Goal: Task Accomplishment & Management: Complete application form

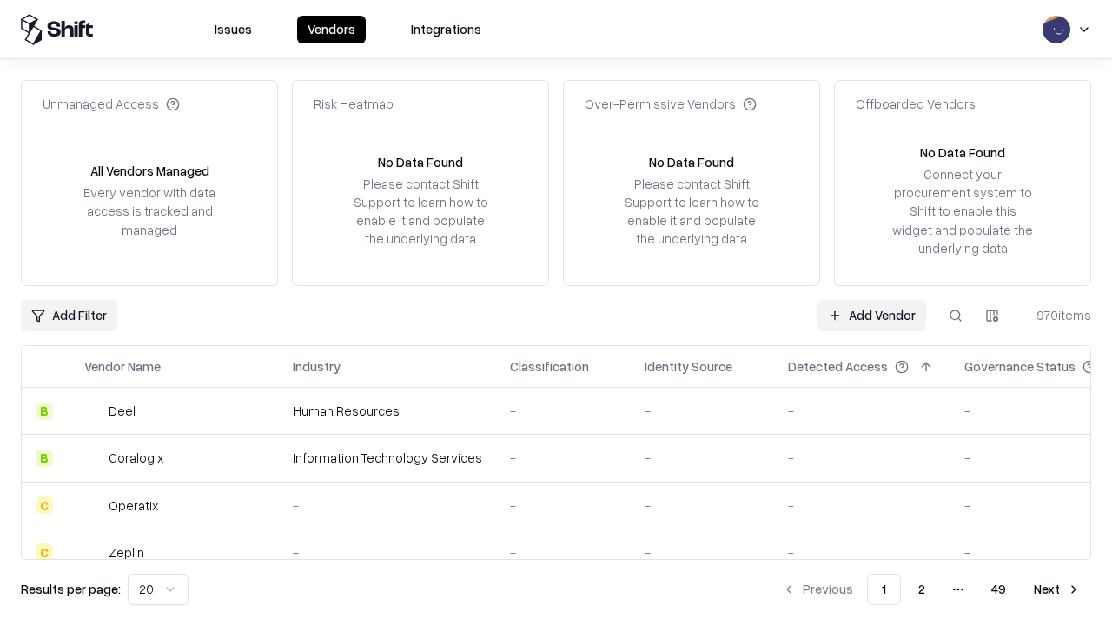
click at [871, 315] on link "Add Vendor" at bounding box center [872, 315] width 109 height 31
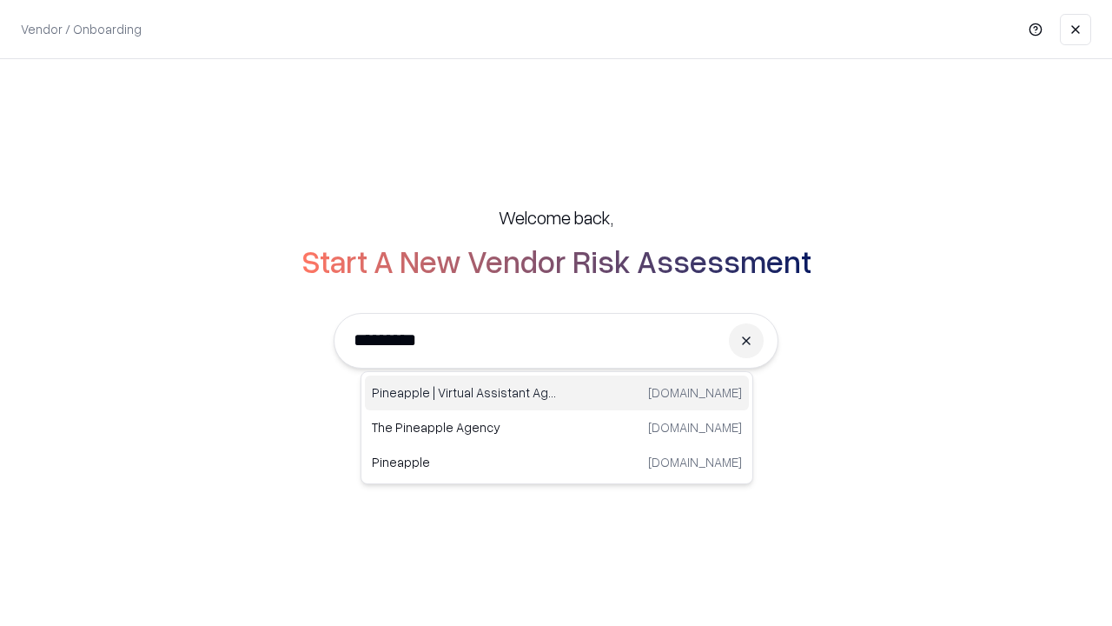
click at [557, 393] on div "Pineapple | Virtual Assistant Agency trypineapple.com" at bounding box center [557, 392] width 384 height 35
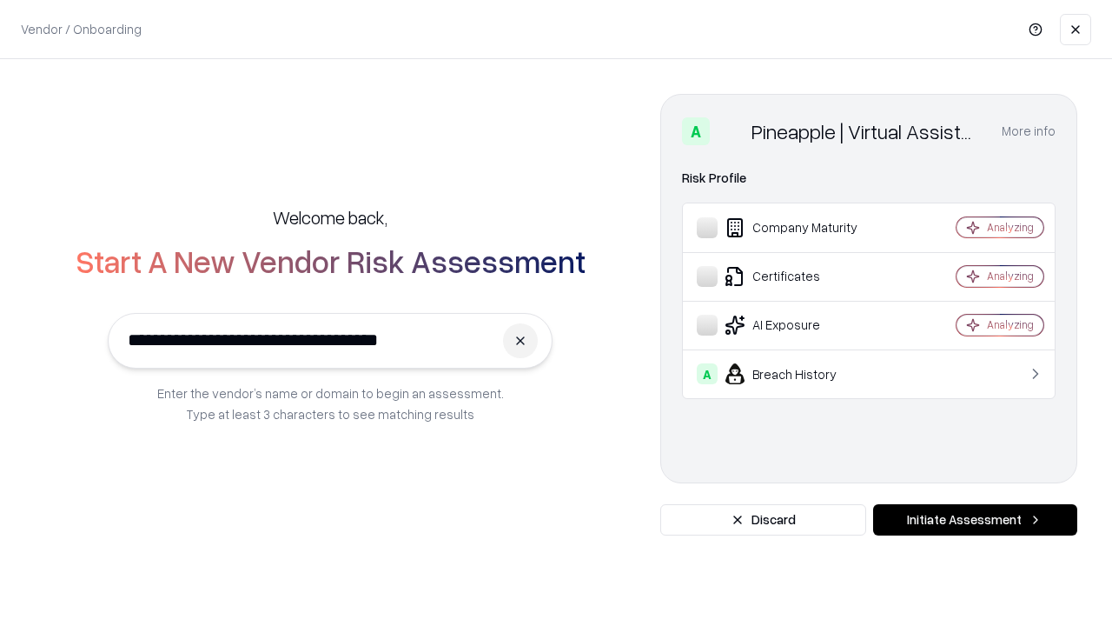
type input "**********"
click at [975, 520] on button "Initiate Assessment" at bounding box center [975, 519] width 204 height 31
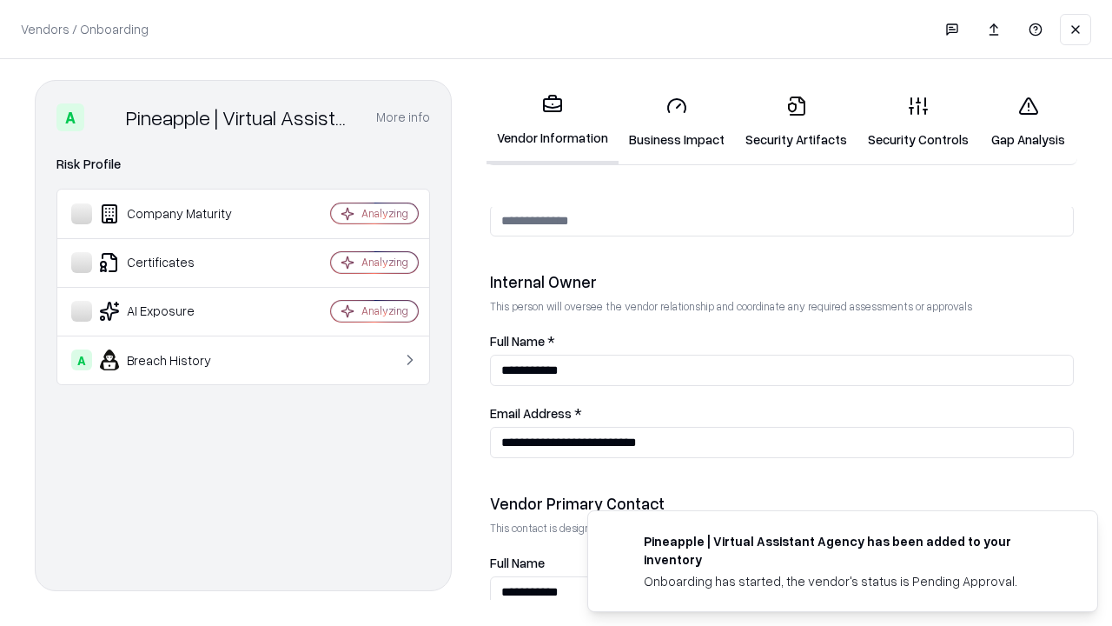
scroll to position [900, 0]
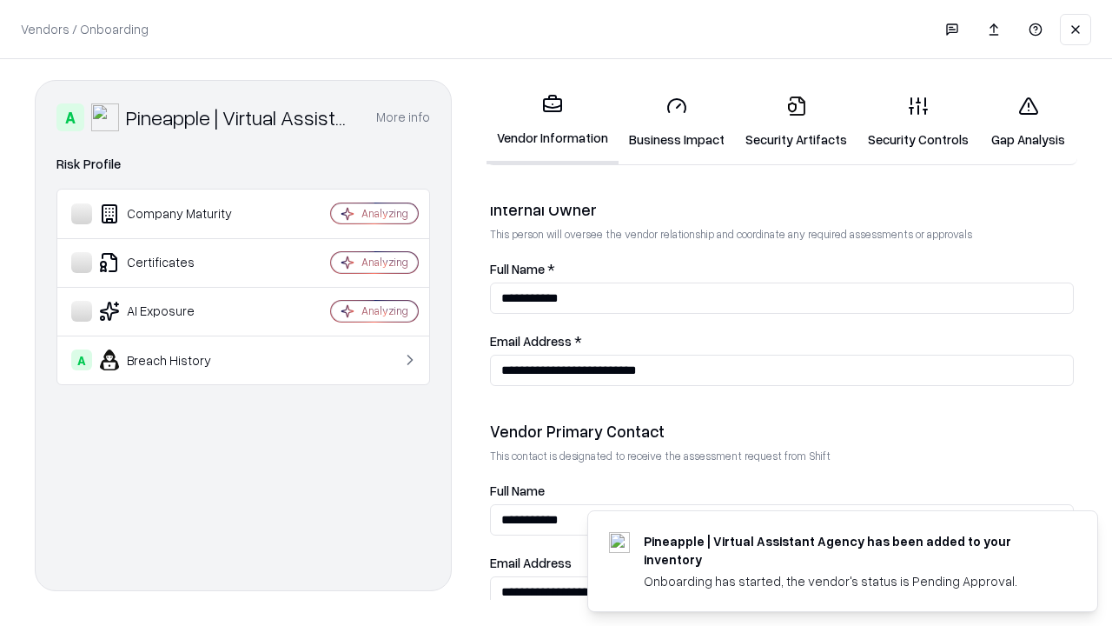
click at [677, 122] on link "Business Impact" at bounding box center [677, 122] width 116 height 81
click at [796, 122] on link "Security Artifacts" at bounding box center [796, 122] width 123 height 81
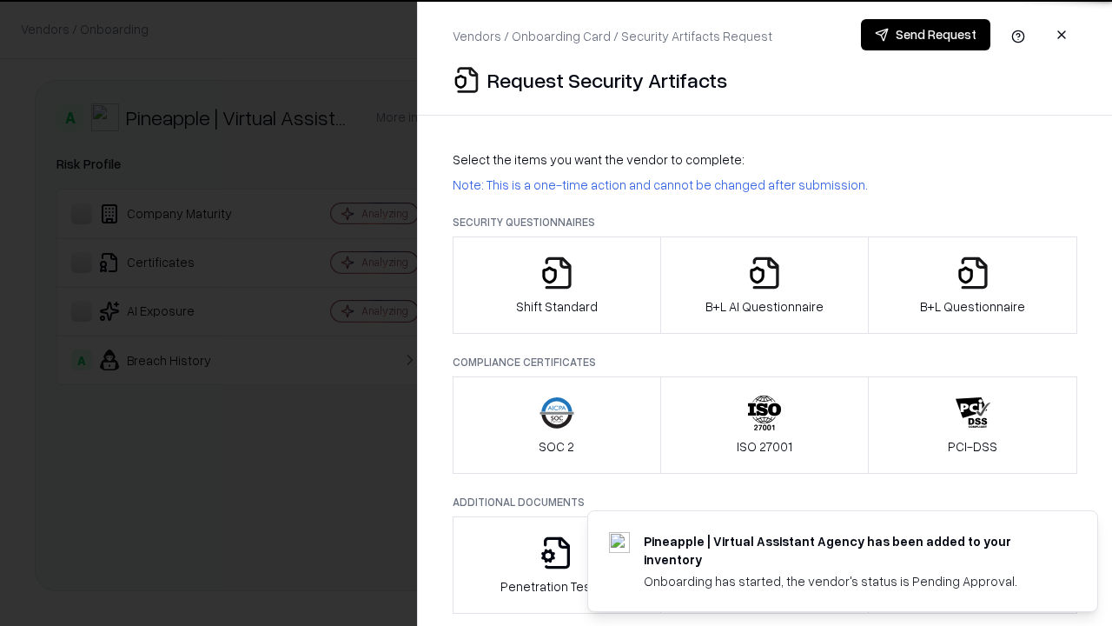
click at [556, 285] on icon "button" at bounding box center [557, 272] width 35 height 35
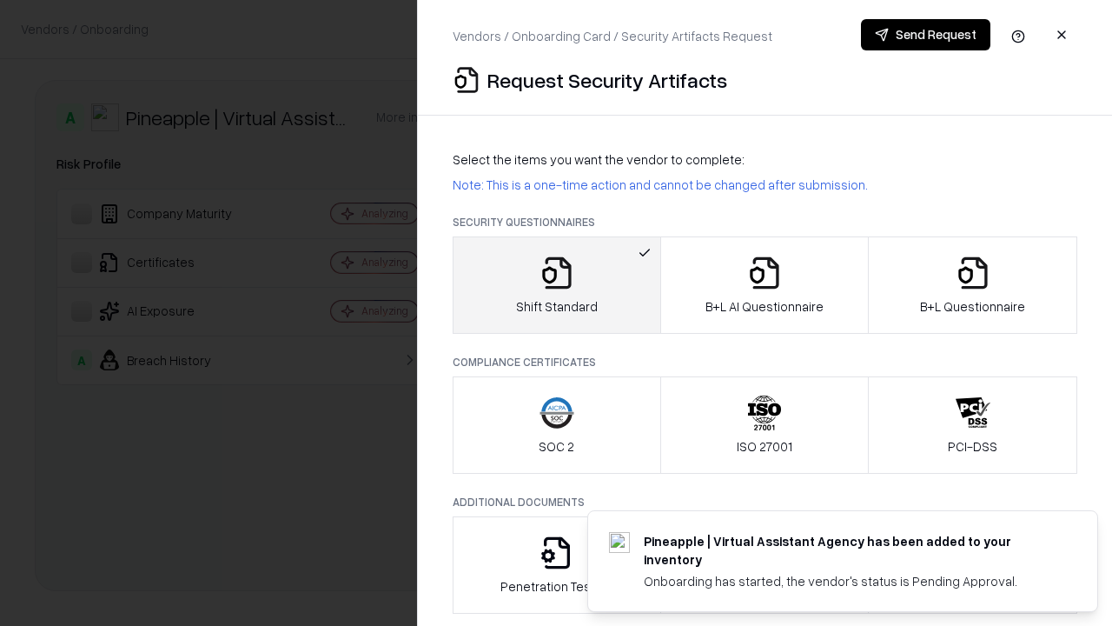
click at [925, 35] on button "Send Request" at bounding box center [925, 34] width 129 height 31
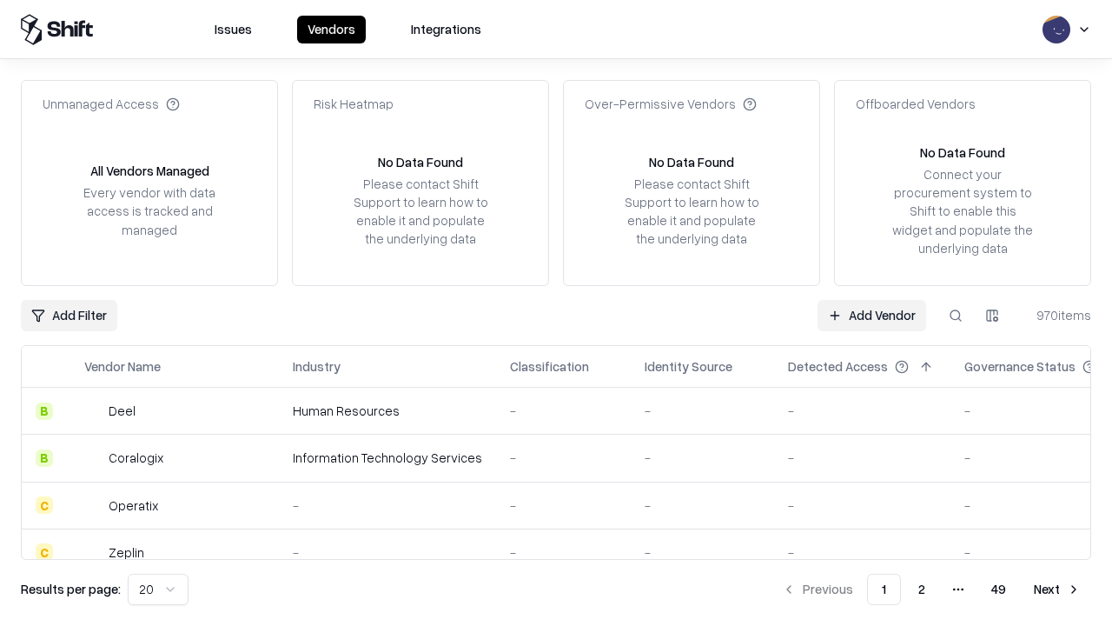
click at [956, 315] on button at bounding box center [955, 315] width 31 height 31
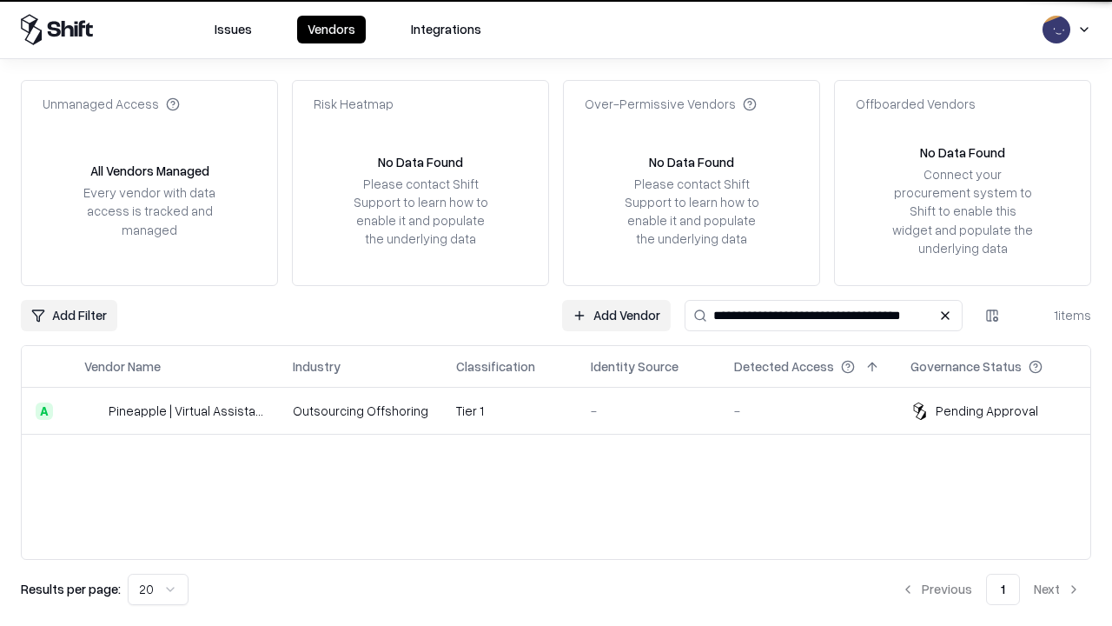
type input "**********"
click at [567, 410] on td "Tier 1" at bounding box center [509, 411] width 135 height 47
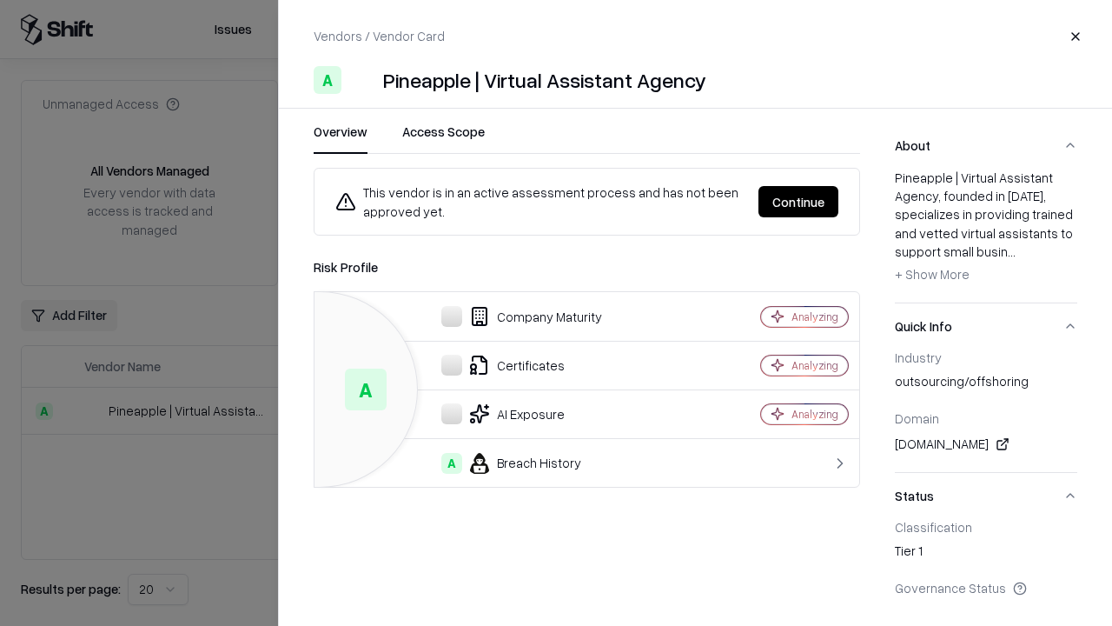
click at [798, 202] on button "Continue" at bounding box center [799, 201] width 80 height 31
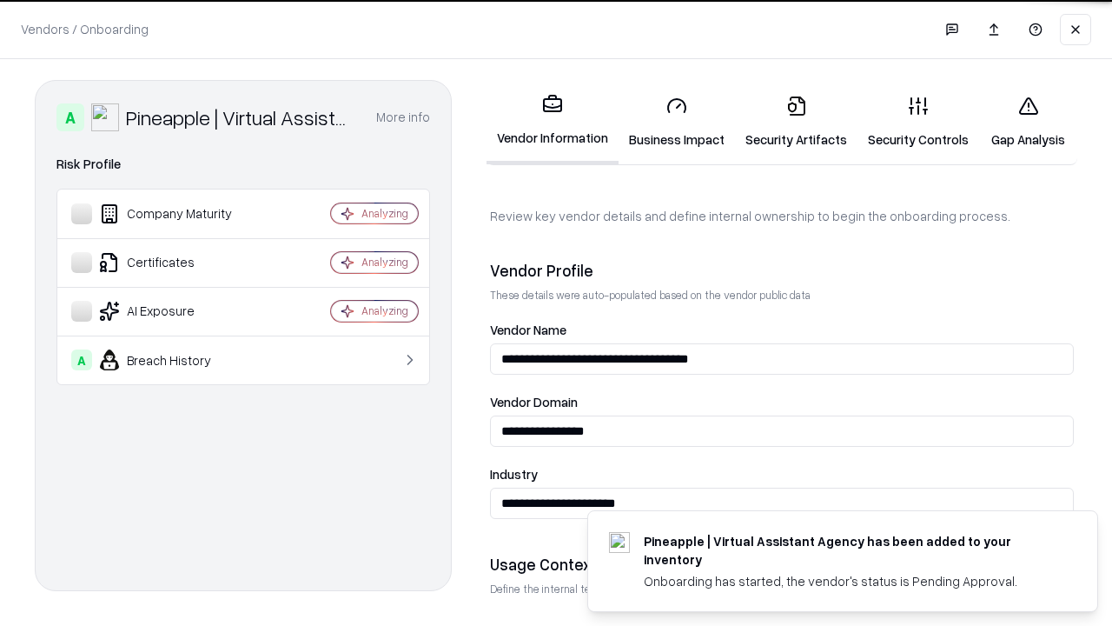
click at [796, 122] on link "Security Artifacts" at bounding box center [796, 122] width 123 height 81
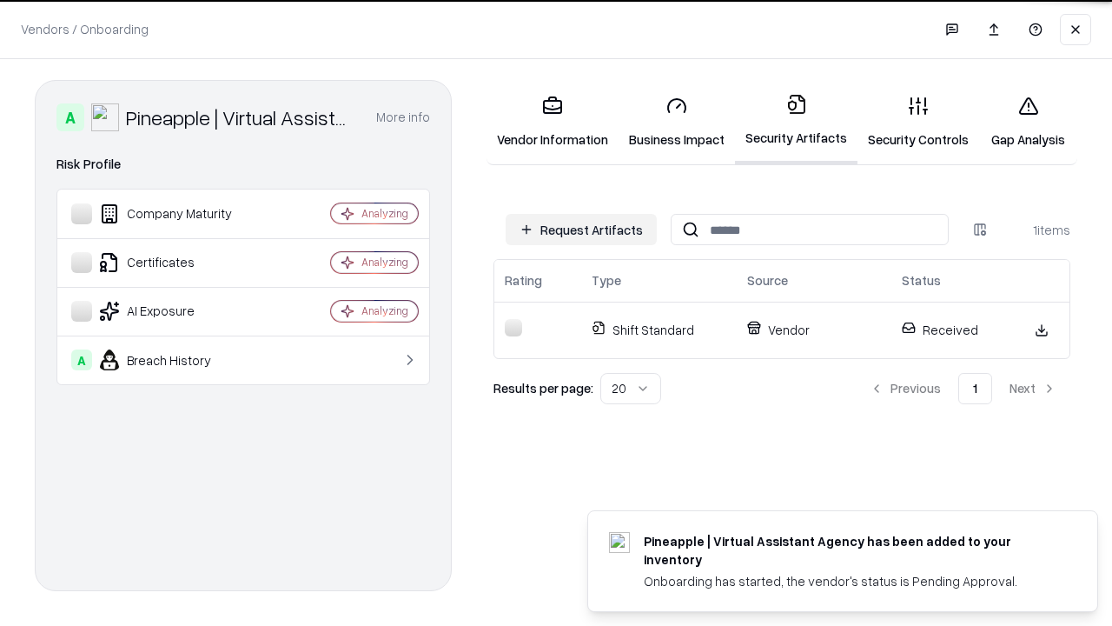
click at [1028, 122] on link "Gap Analysis" at bounding box center [1028, 122] width 98 height 81
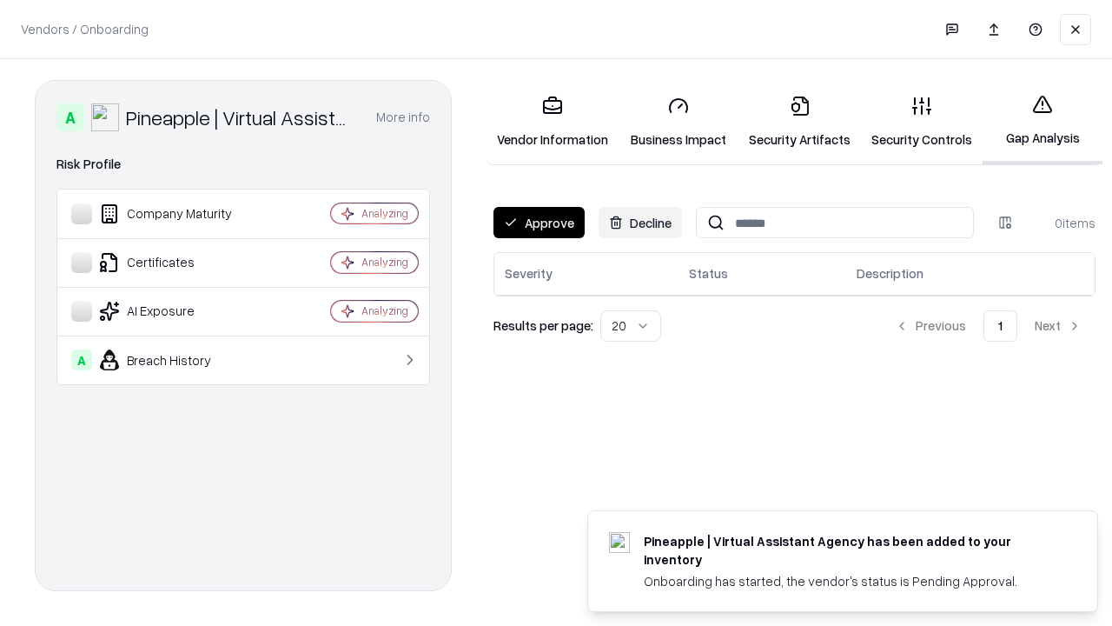
click at [539, 222] on button "Approve" at bounding box center [539, 222] width 91 height 31
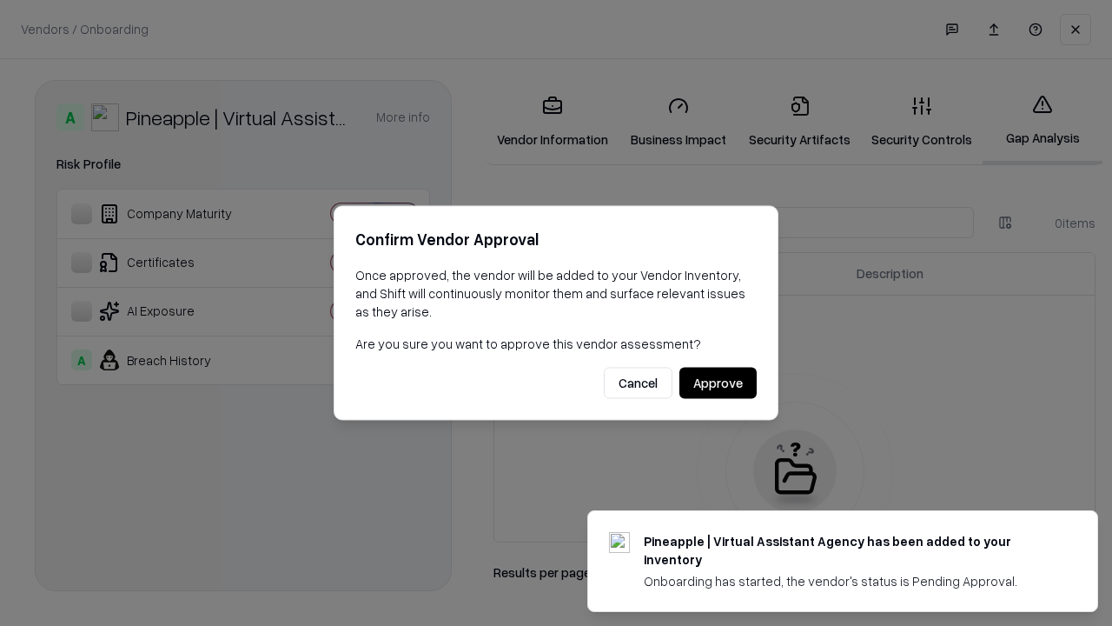
click at [718, 382] on button "Approve" at bounding box center [717, 383] width 77 height 31
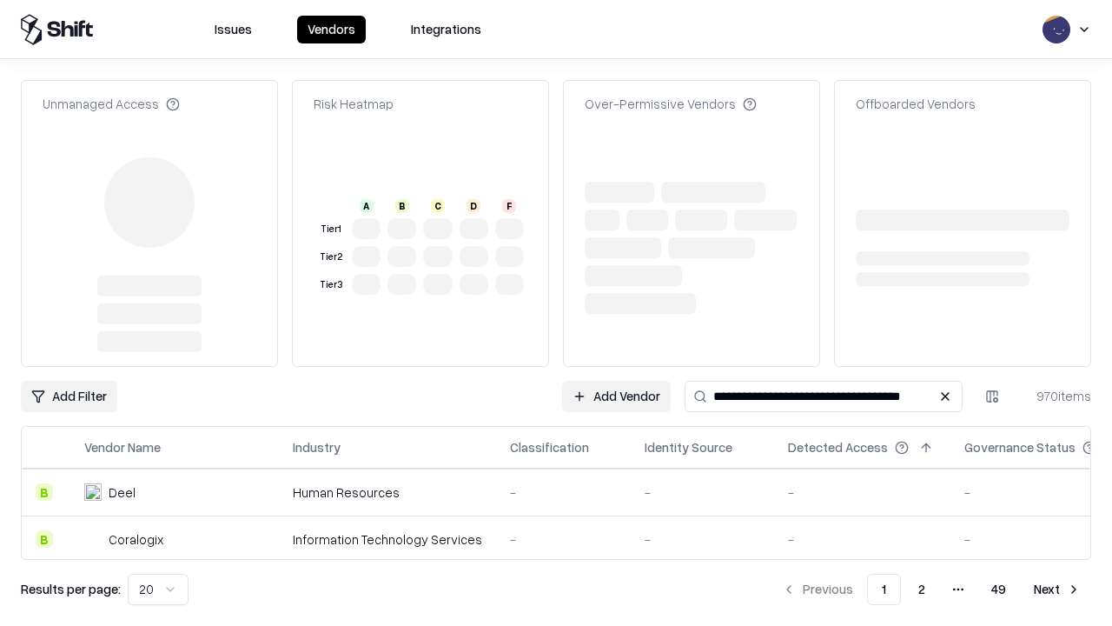
type input "**********"
click at [871, 396] on link "Add Vendor" at bounding box center [872, 396] width 109 height 31
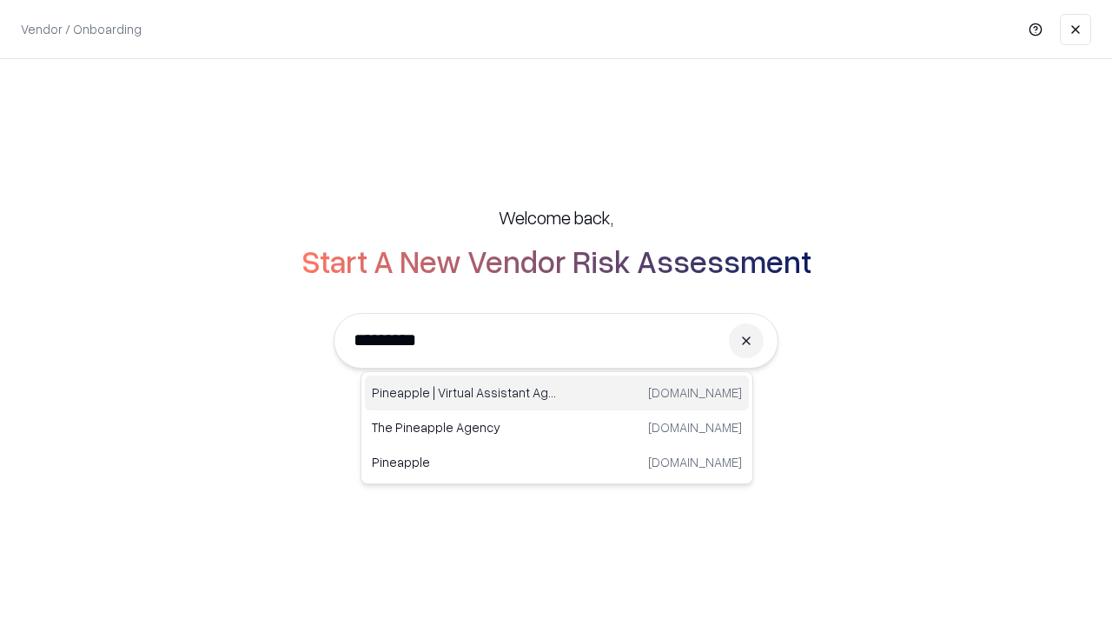
click at [557, 393] on div "Pineapple | Virtual Assistant Agency trypineapple.com" at bounding box center [557, 392] width 384 height 35
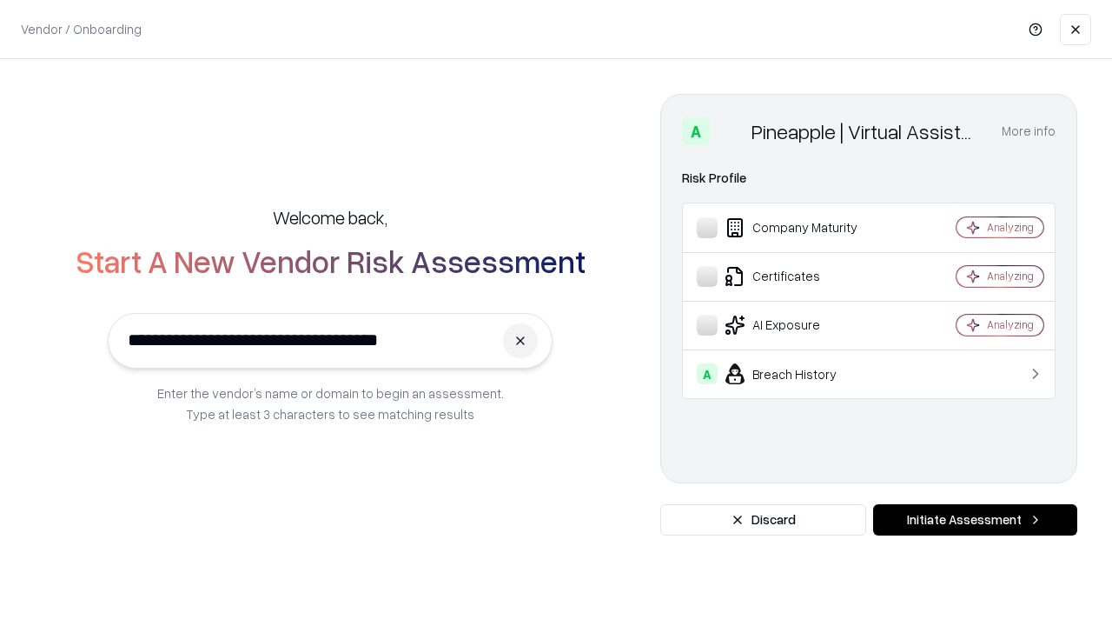
type input "**********"
click at [975, 520] on button "Initiate Assessment" at bounding box center [975, 519] width 204 height 31
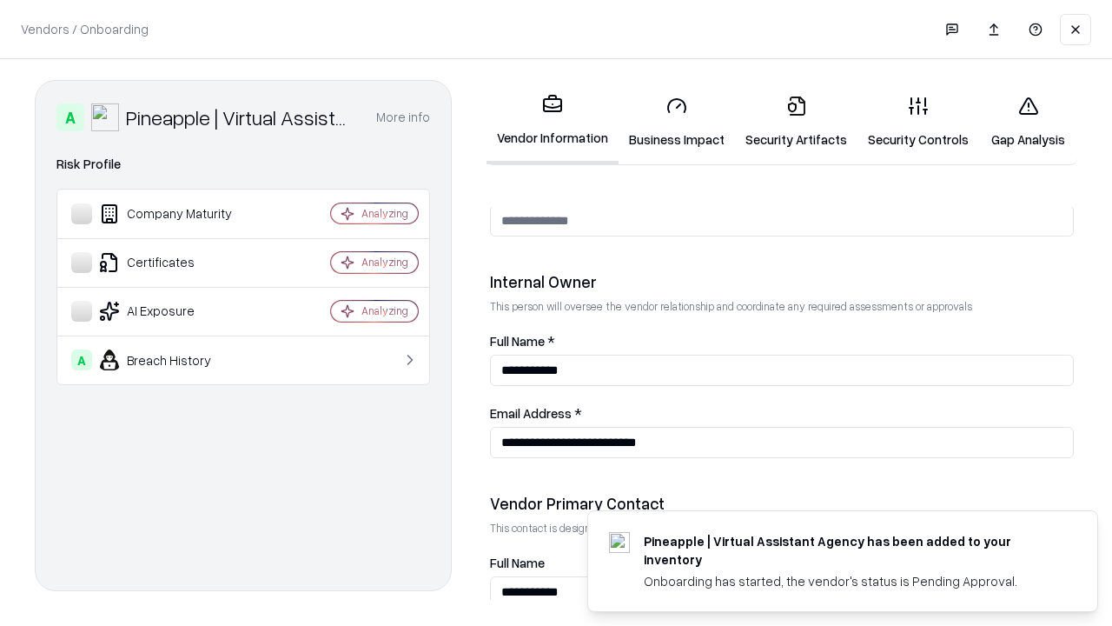
scroll to position [900, 0]
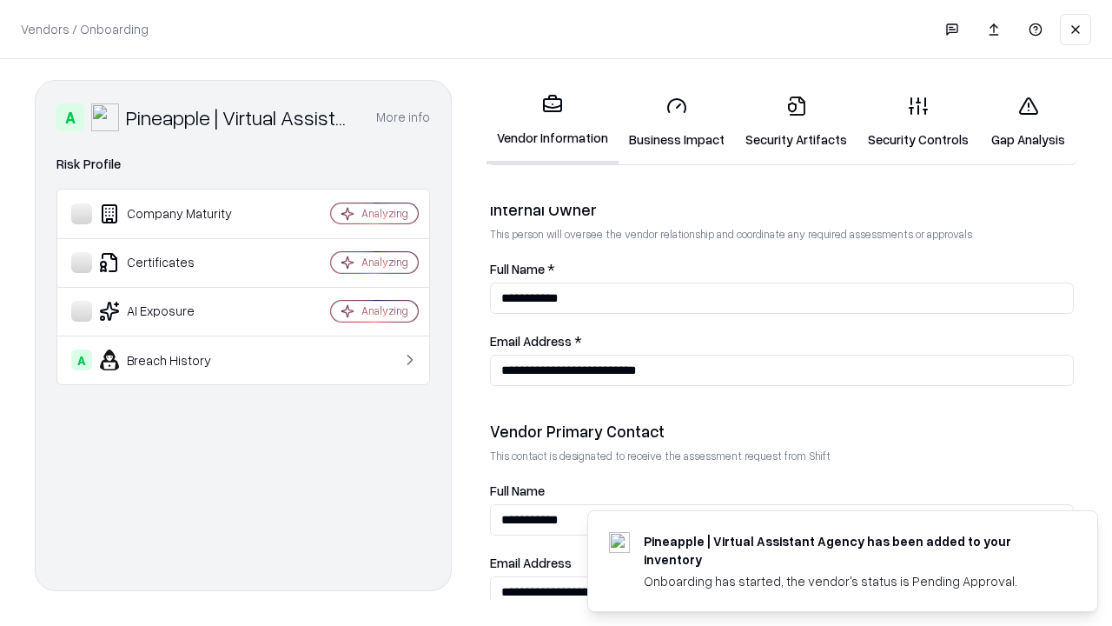
click at [1028, 122] on link "Gap Analysis" at bounding box center [1028, 122] width 98 height 81
